Goal: Navigation & Orientation: Go to known website

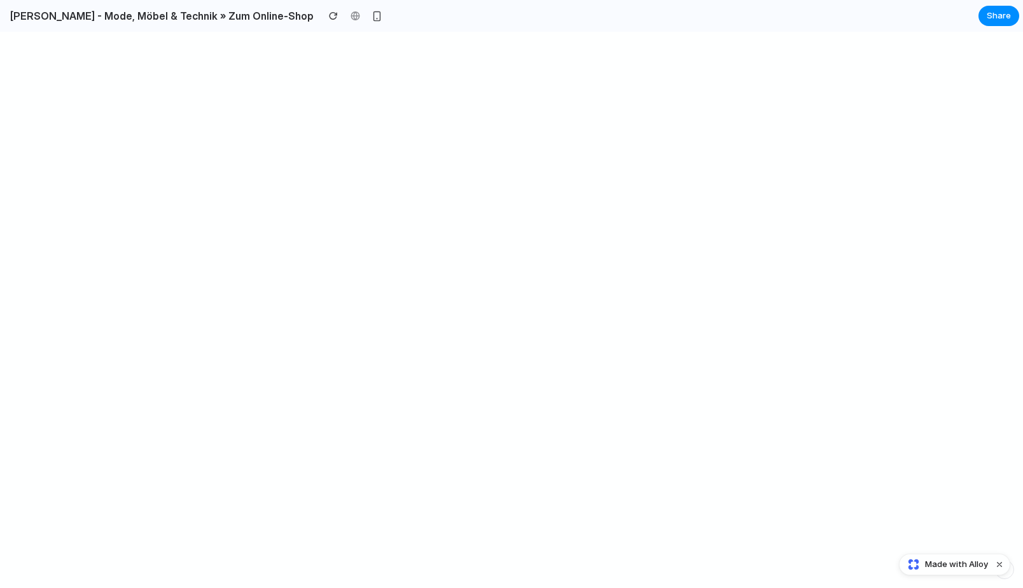
click at [345, 11] on div at bounding box center [354, 15] width 19 height 19
